Goal: Transaction & Acquisition: Obtain resource

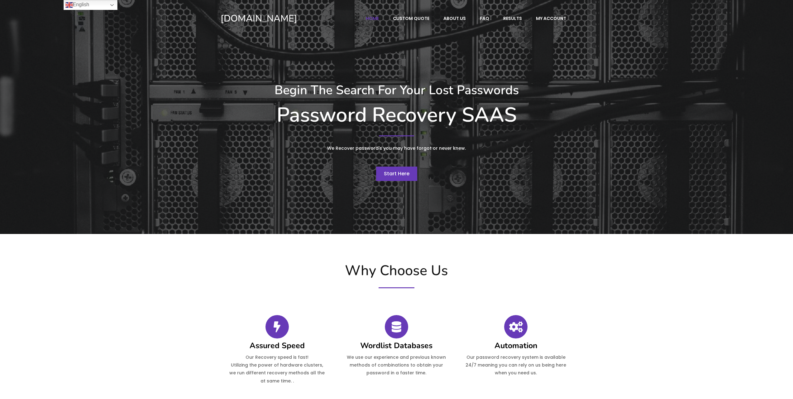
click at [410, 178] on link "Start Here" at bounding box center [396, 173] width 41 height 14
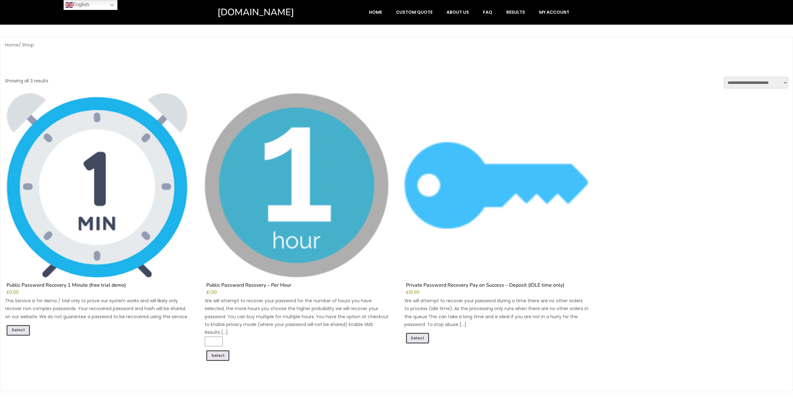
scroll to position [94, 0]
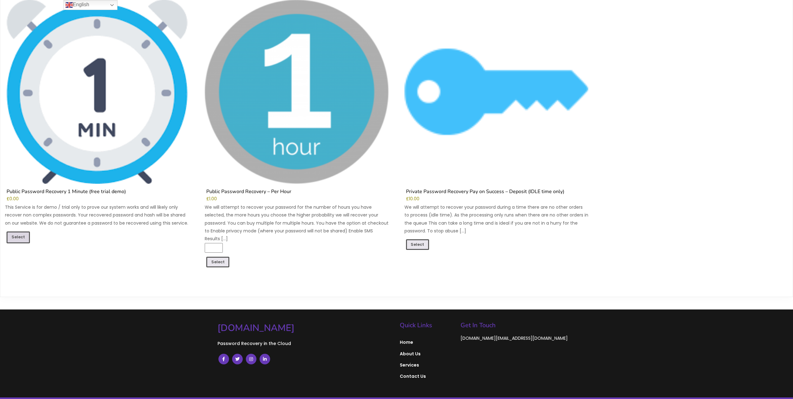
click at [20, 234] on link "Select" at bounding box center [18, 237] width 23 height 12
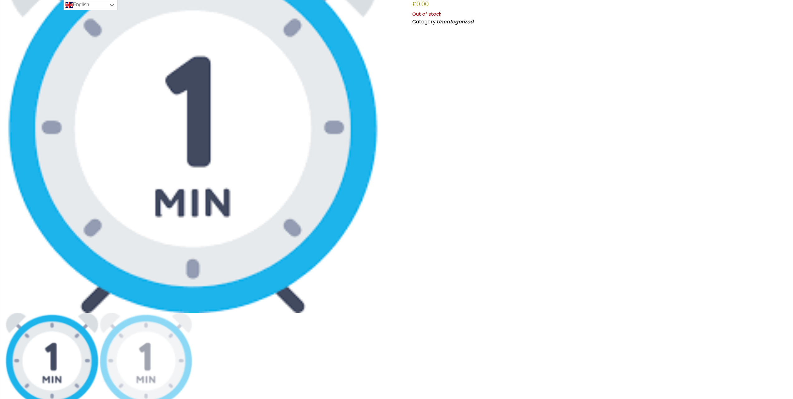
scroll to position [94, 0]
